Goal: Task Accomplishment & Management: Manage account settings

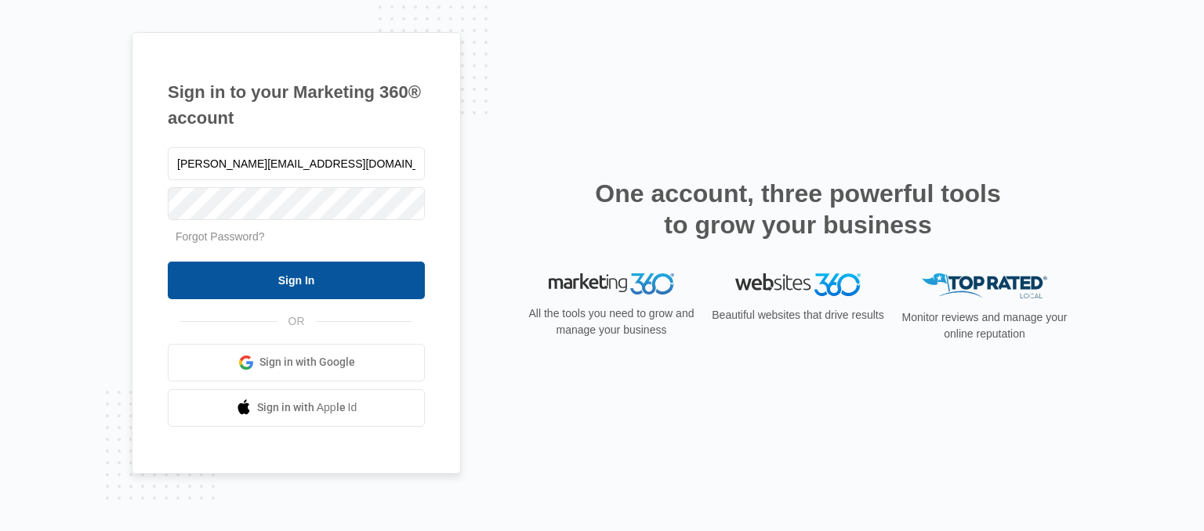
type input "[PERSON_NAME][EMAIL_ADDRESS][DOMAIN_NAME]"
click at [293, 278] on input "Sign In" at bounding box center [296, 281] width 257 height 38
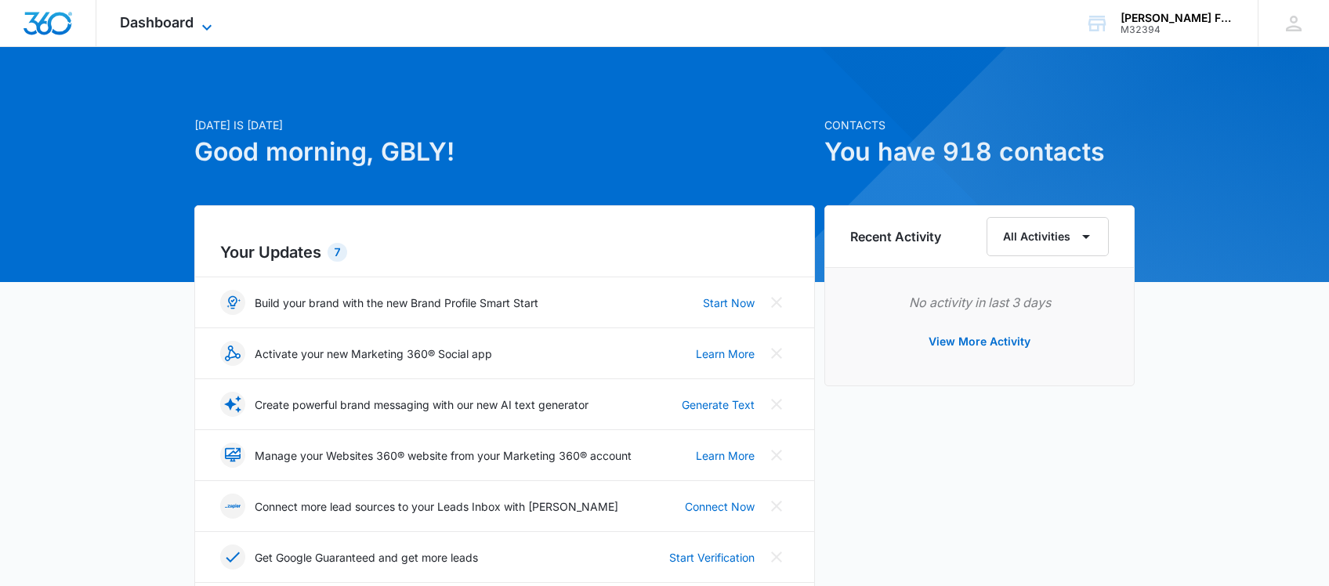
click at [198, 21] on icon at bounding box center [207, 27] width 19 height 19
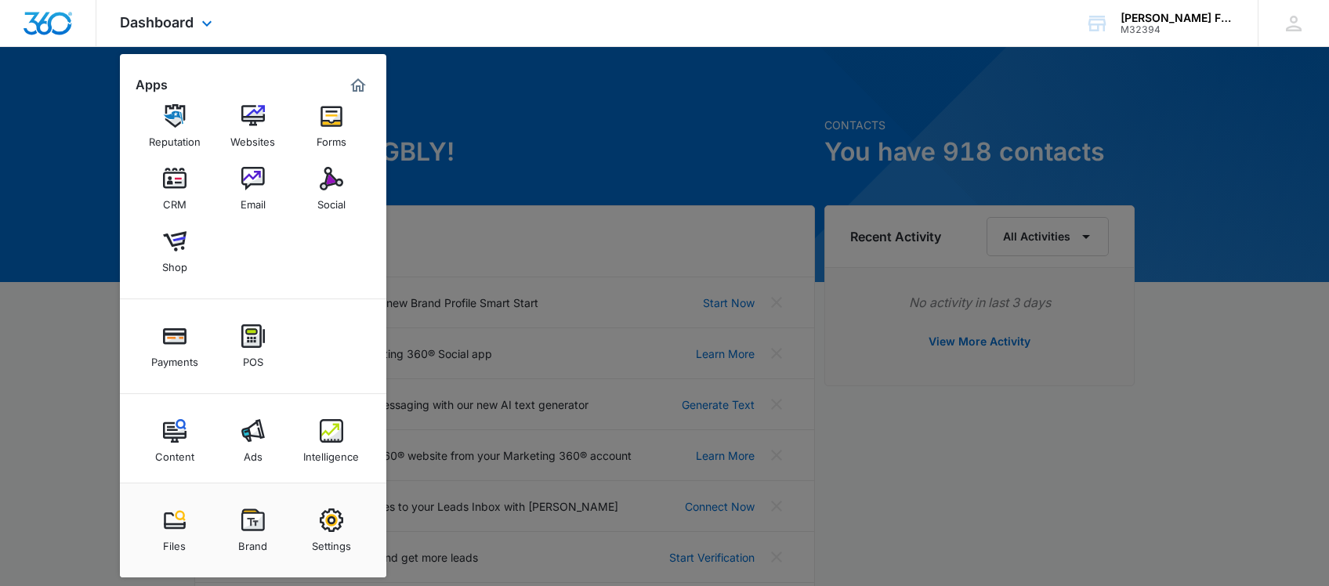
scroll to position [24, 0]
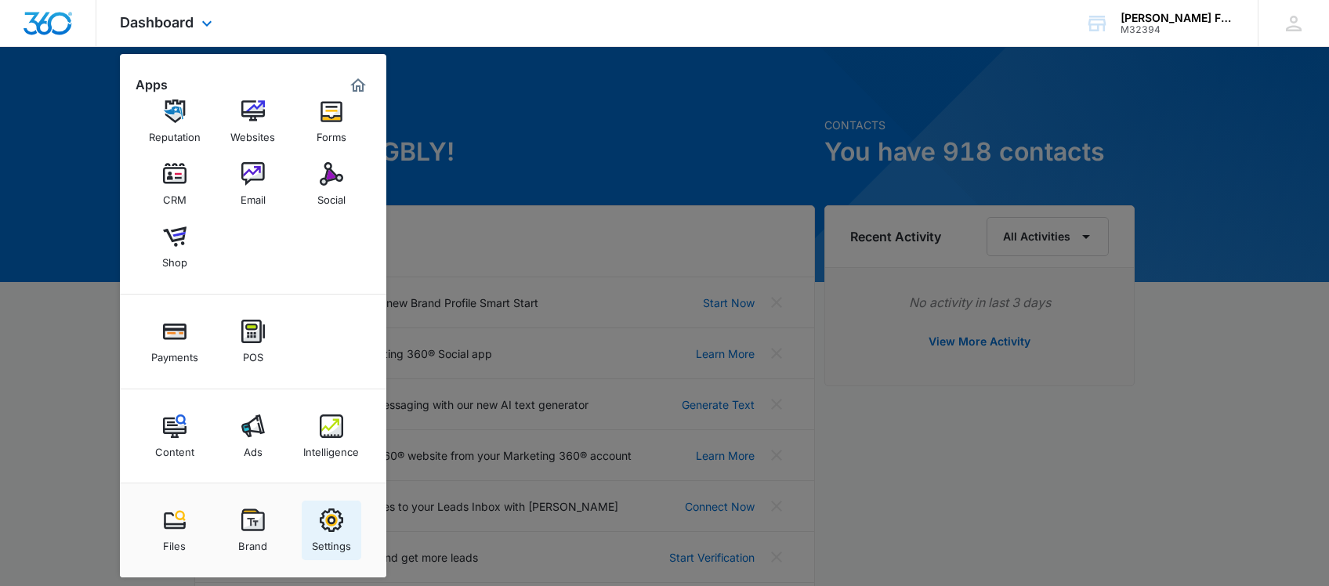
click at [333, 526] on img at bounding box center [332, 521] width 24 height 24
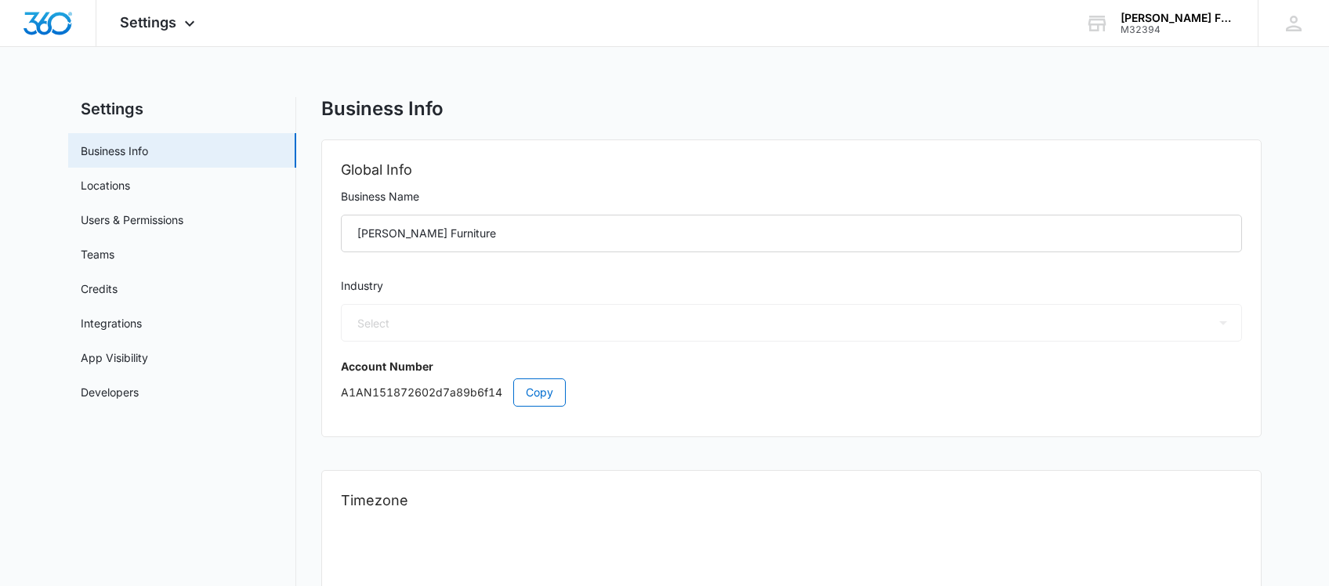
select select "12"
select select "US"
select select "America/Los_Angeles"
click at [186, 26] on icon at bounding box center [189, 26] width 9 height 5
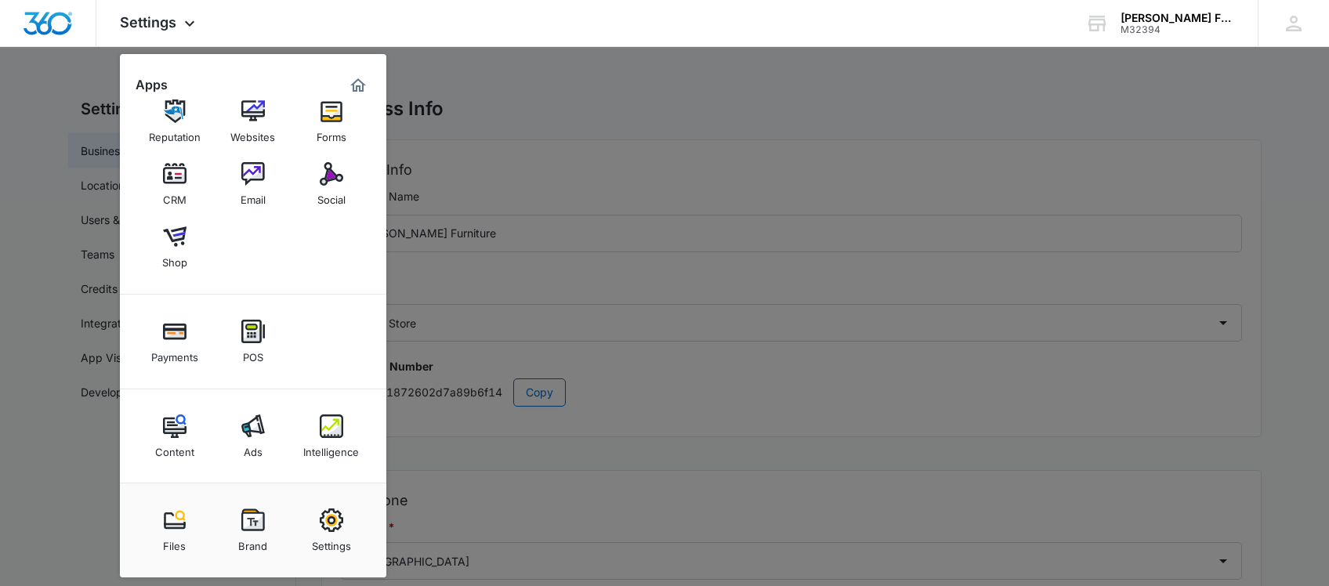
click at [180, 520] on img at bounding box center [175, 521] width 24 height 24
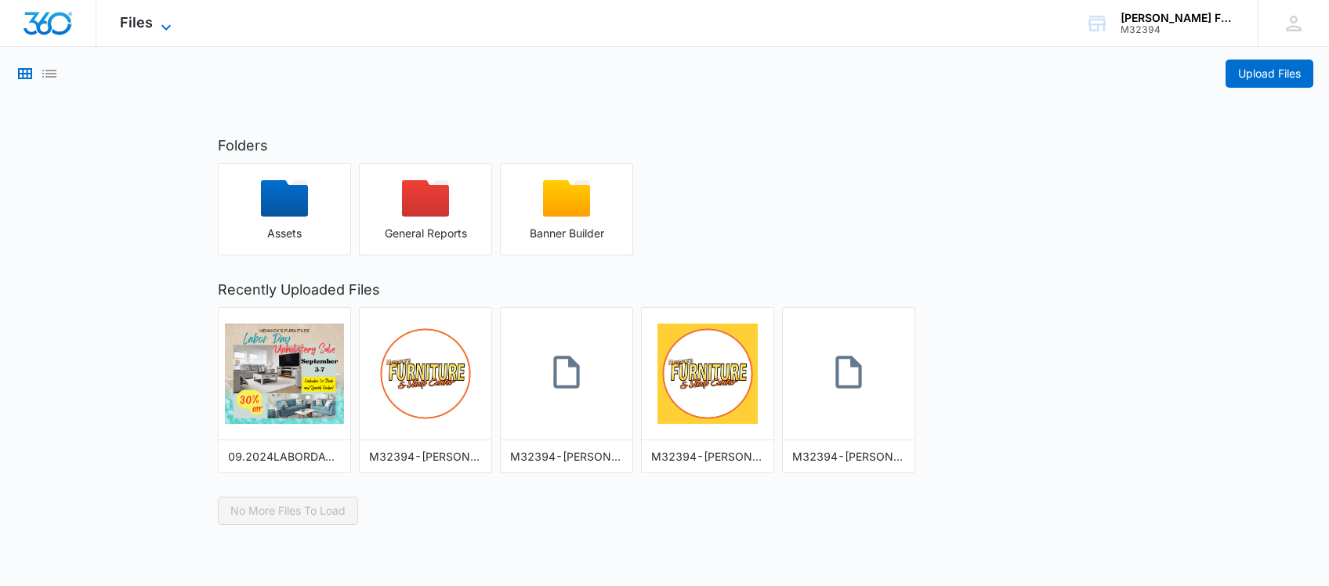
click at [150, 25] on span "Files" at bounding box center [136, 22] width 33 height 16
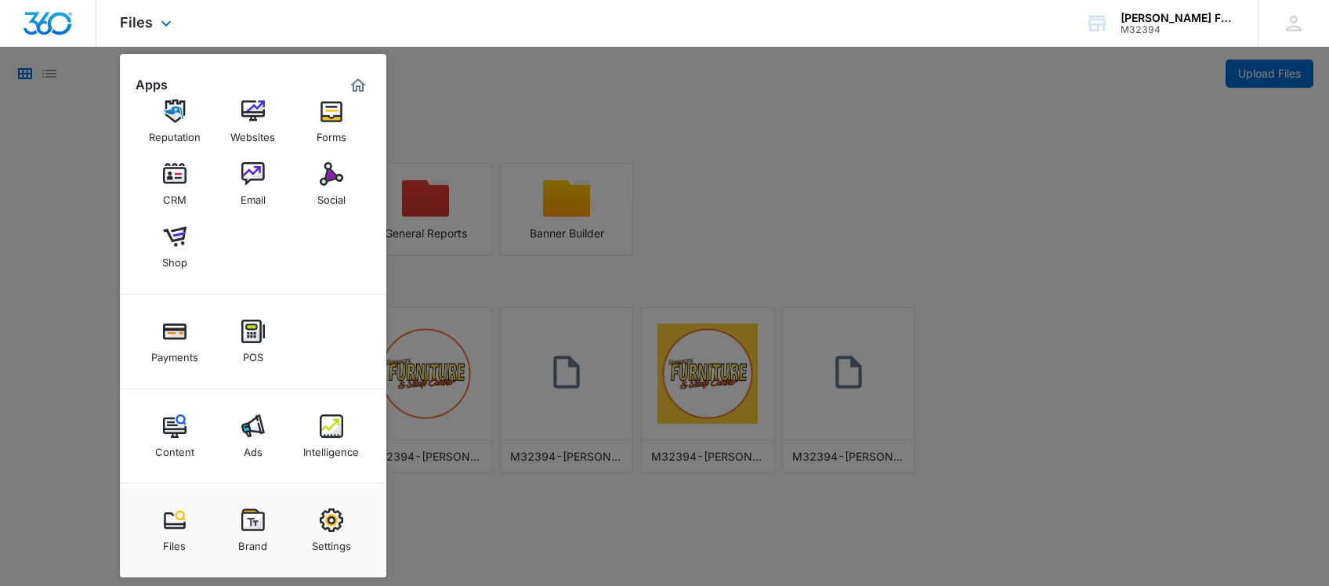
scroll to position [24, 0]
click at [174, 432] on img at bounding box center [175, 427] width 24 height 24
